Goal: Communication & Community: Answer question/provide support

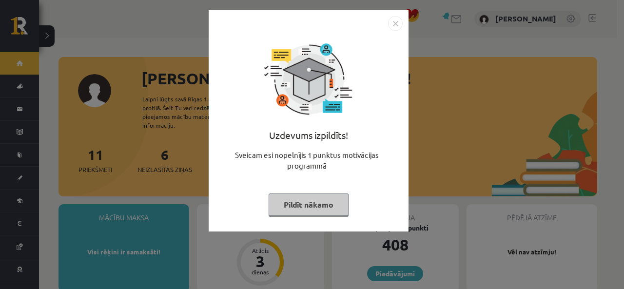
click at [397, 27] on img "Close" at bounding box center [395, 23] width 15 height 15
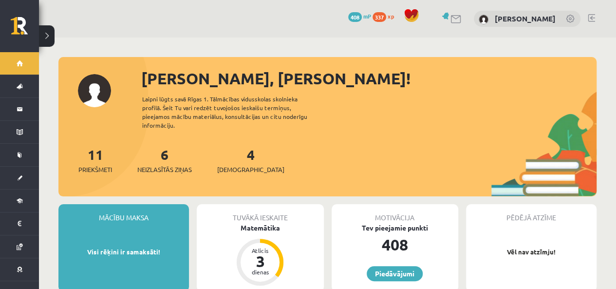
scroll to position [49, 0]
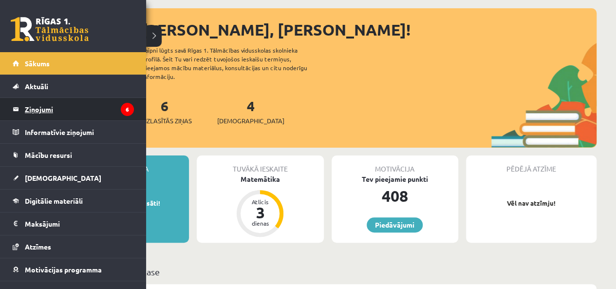
click at [25, 114] on legend "Ziņojumi 6" at bounding box center [79, 109] width 109 height 22
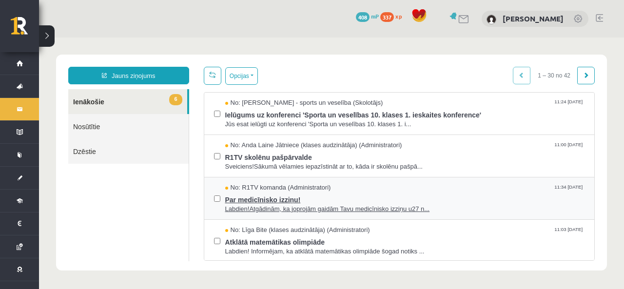
click at [356, 200] on span "Par medicīnisko izziņu!" at bounding box center [405, 198] width 360 height 12
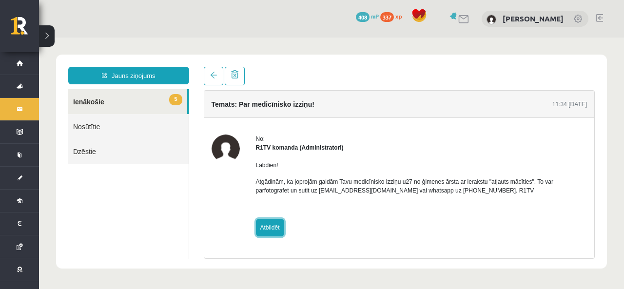
click at [276, 225] on link "Atbildēt" at bounding box center [270, 228] width 28 height 18
type input "**********"
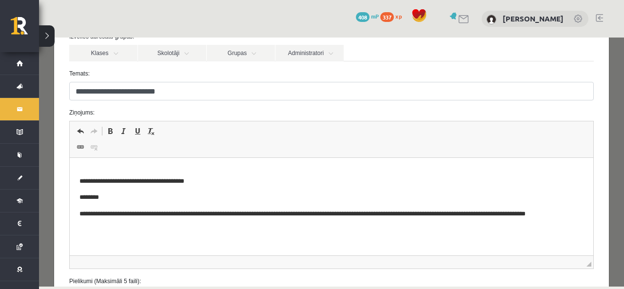
scroll to position [49, 0]
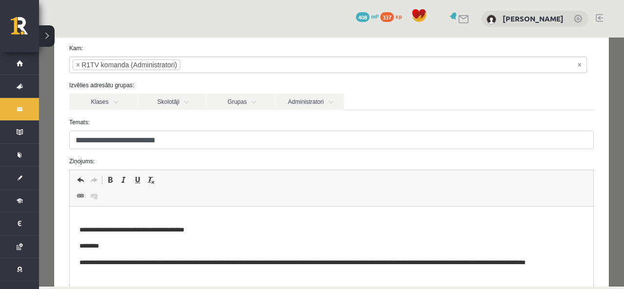
click at [109, 196] on span "Editor toolbars Undo Keyboard shortcut Ctrl+Z Redo Keyboard shortcut Ctrl+Y Bol…" at bounding box center [331, 188] width 523 height 37
click at [108, 195] on span "Editor toolbars Undo Keyboard shortcut Ctrl+Z Redo Keyboard shortcut Ctrl+Y Bol…" at bounding box center [331, 188] width 523 height 37
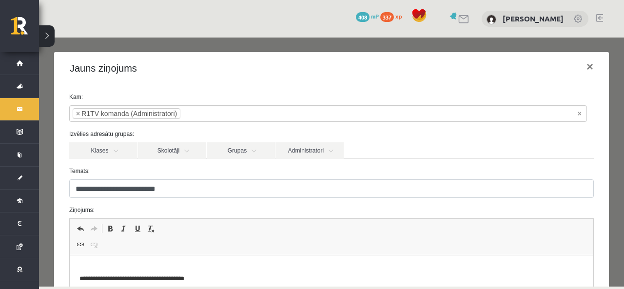
click at [102, 238] on span "Link Keyboard shortcut Ctrl+K Unlink" at bounding box center [89, 246] width 30 height 16
drag, startPoint x: 115, startPoint y: 249, endPoint x: 133, endPoint y: 249, distance: 17.5
click at [117, 249] on span "Editor toolbars Undo Keyboard shortcut Ctrl+Z Redo Keyboard shortcut Ctrl+Y Bol…" at bounding box center [331, 237] width 523 height 37
click at [137, 250] on span "Editor toolbars Undo Keyboard shortcut Ctrl+Z Redo Keyboard shortcut Ctrl+Y Bol…" at bounding box center [331, 237] width 523 height 37
click at [193, 223] on span "Undo Keyboard shortcut Ctrl+Z Redo Keyboard shortcut Ctrl+Y Bold Keyboard short…" at bounding box center [331, 230] width 515 height 16
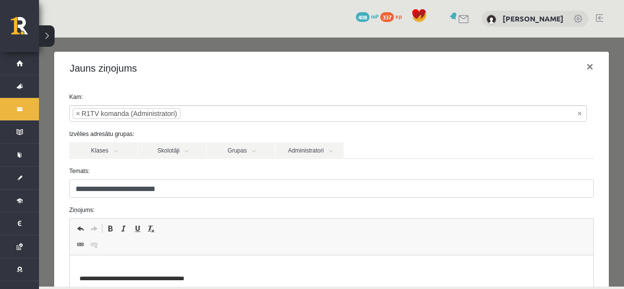
drag, startPoint x: 161, startPoint y: 223, endPoint x: 152, endPoint y: 215, distance: 11.7
click at [160, 222] on span "Undo Keyboard shortcut Ctrl+Z Redo Keyboard shortcut Ctrl+Y Bold Keyboard short…" at bounding box center [331, 230] width 515 height 16
click at [114, 246] on span "Editor toolbars Undo Keyboard shortcut Ctrl+Z Redo Keyboard shortcut Ctrl+Y Bol…" at bounding box center [331, 237] width 523 height 37
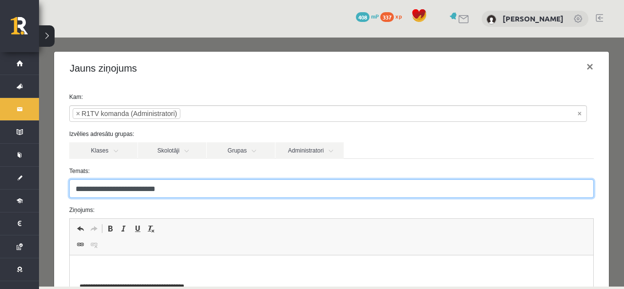
click at [101, 188] on input "**********" at bounding box center [331, 188] width 524 height 19
drag, startPoint x: 169, startPoint y: 233, endPoint x: 258, endPoint y: 210, distance: 91.7
click at [169, 232] on span "Undo Keyboard shortcut Ctrl+Z Redo Keyboard shortcut Ctrl+Y Bold Keyboard short…" at bounding box center [331, 230] width 515 height 16
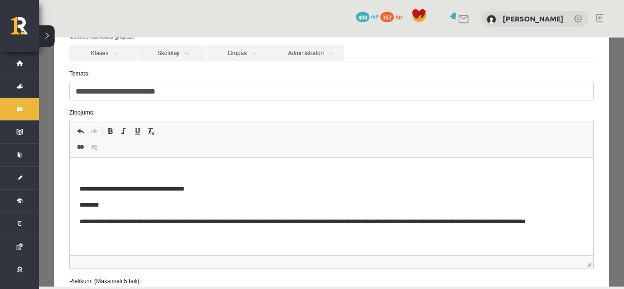
click at [566, 147] on span "Editor toolbars Undo Keyboard shortcut Ctrl+Z Redo Keyboard shortcut Ctrl+Y Bol…" at bounding box center [331, 139] width 523 height 37
drag, startPoint x: 498, startPoint y: 38, endPoint x: 546, endPoint y: 154, distance: 125.2
click at [555, 151] on span "Editor toolbars Undo Keyboard shortcut Ctrl+Z Redo Keyboard shortcut Ctrl+Y Bol…" at bounding box center [331, 139] width 523 height 37
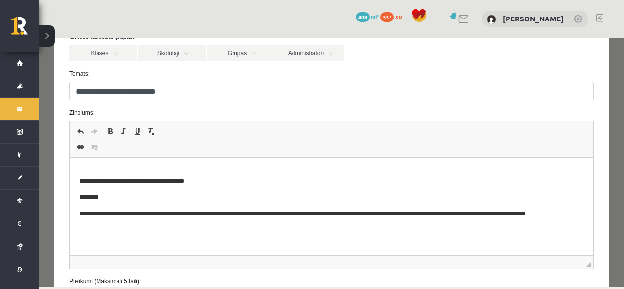
scroll to position [181, 0]
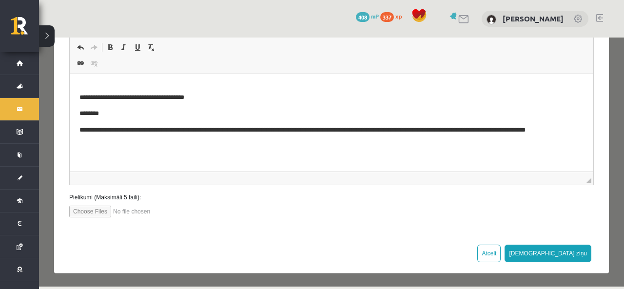
click at [154, 146] on body "**********" at bounding box center [331, 119] width 504 height 86
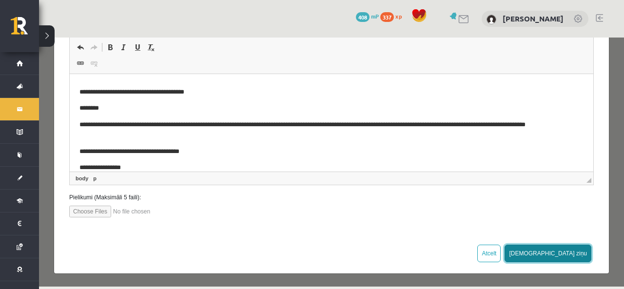
click at [561, 254] on button "[DEMOGRAPHIC_DATA] ziņu" at bounding box center [547, 254] width 87 height 18
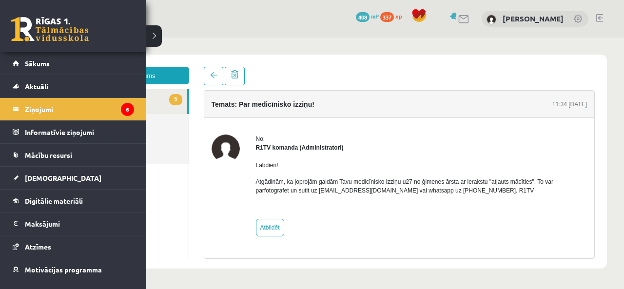
scroll to position [0, 0]
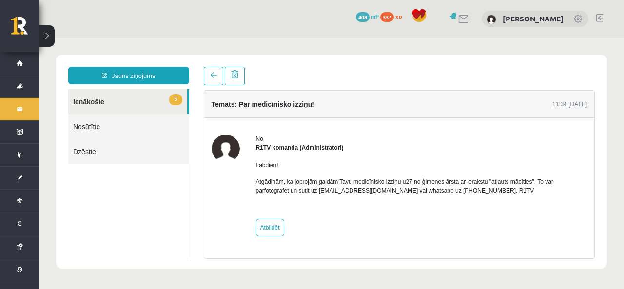
click at [186, 107] on link "5 Ienākošie" at bounding box center [127, 101] width 119 height 25
click at [182, 100] on link "5 Ienākošie" at bounding box center [127, 101] width 119 height 25
click at [181, 96] on span "5" at bounding box center [175, 99] width 13 height 11
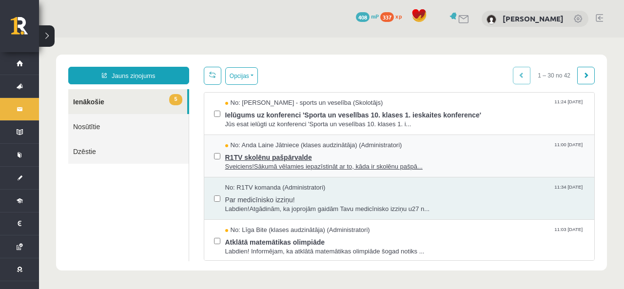
click at [237, 163] on span "Sveiciens!Sākumā vēlamies iepazīstināt ar to, kāda ir skolēnu pašpā..." at bounding box center [405, 166] width 360 height 9
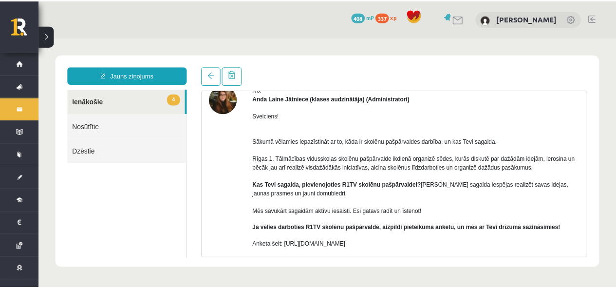
scroll to position [97, 0]
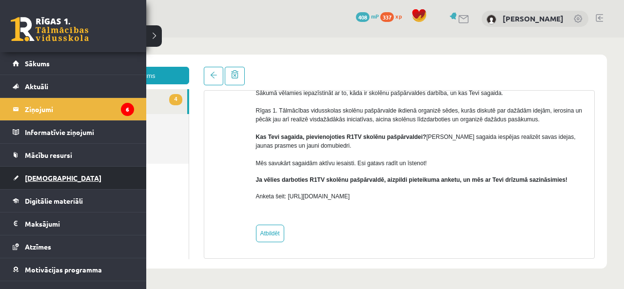
click at [50, 179] on span "[DEMOGRAPHIC_DATA]" at bounding box center [63, 177] width 76 height 9
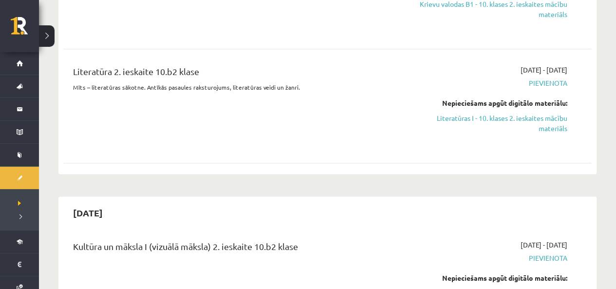
scroll to position [2484, 0]
